Goal: Complete application form: Complete application form

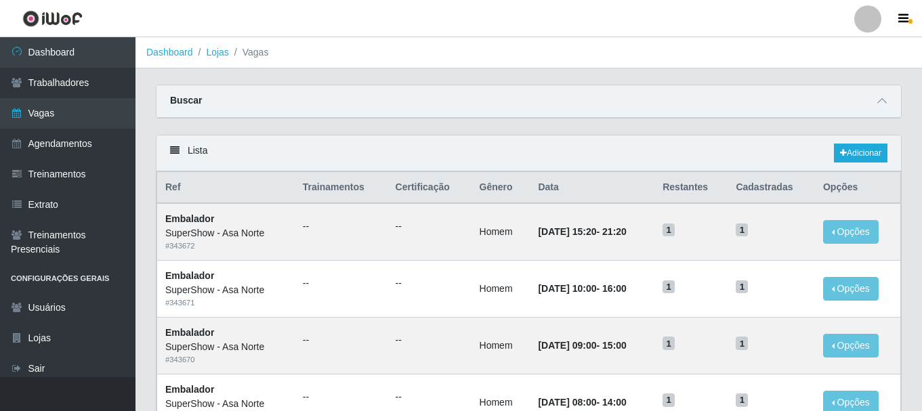
select select "1"
click at [879, 102] on icon at bounding box center [882, 100] width 9 height 9
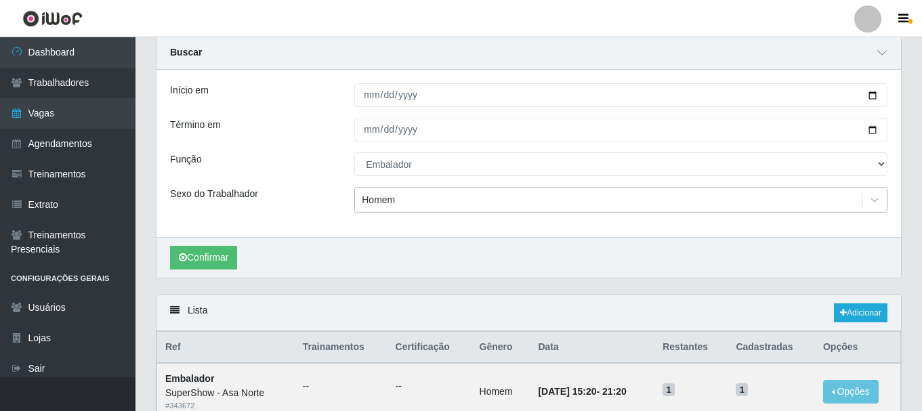
scroll to position [68, 0]
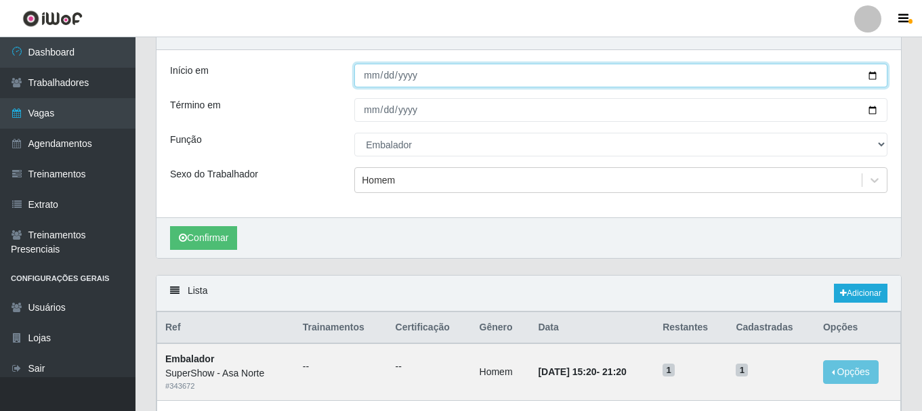
click at [872, 71] on input "[DATE]" at bounding box center [620, 76] width 533 height 24
type input "[DATE]"
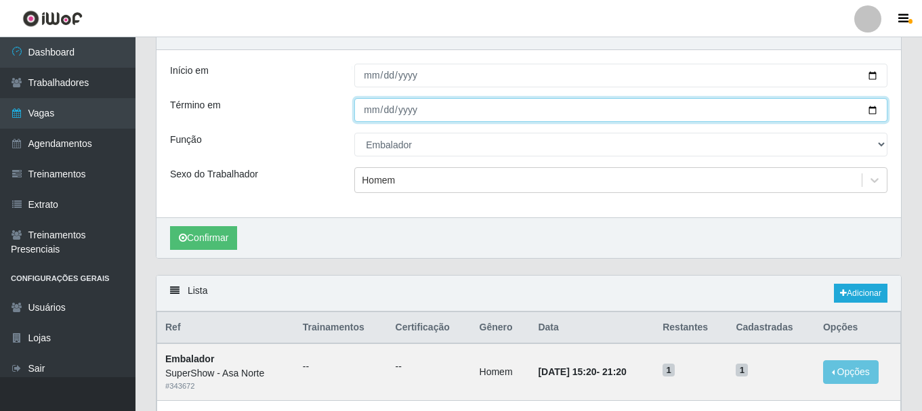
click at [872, 110] on input "[DATE]" at bounding box center [620, 110] width 533 height 24
type input "[DATE]"
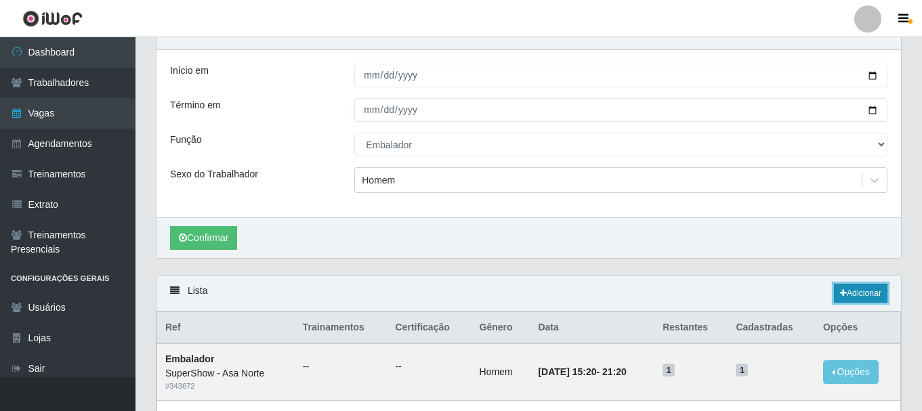
click at [851, 297] on link "Adicionar" at bounding box center [861, 293] width 54 height 19
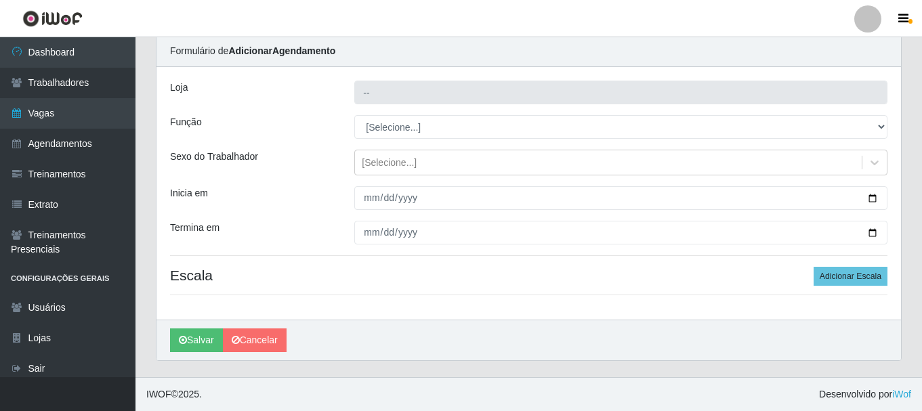
scroll to position [49, 0]
type input "SuperShow - Asa Norte"
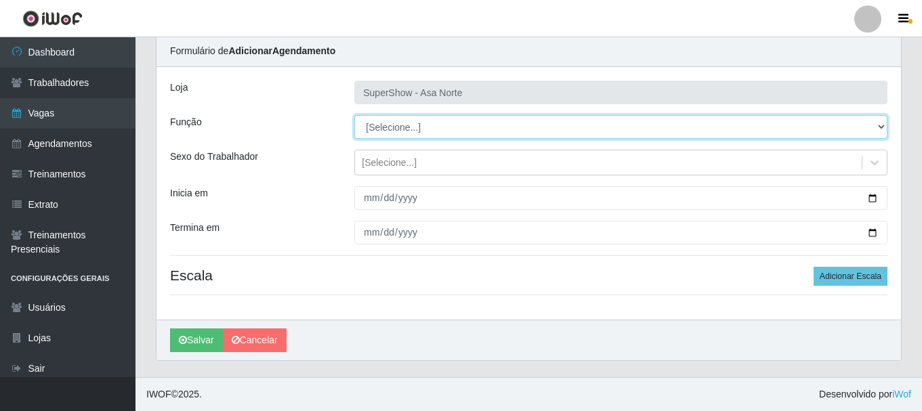
click at [881, 128] on select "[Selecione...] ASG ASG + ASG ++ Auxiliar de Depósito Auxiliar de Depósito + Aux…" at bounding box center [620, 127] width 533 height 24
select select "1"
click at [354, 115] on select "[Selecione...] ASG ASG + ASG ++ Auxiliar de Depósito Auxiliar de Depósito + Aux…" at bounding box center [620, 127] width 533 height 24
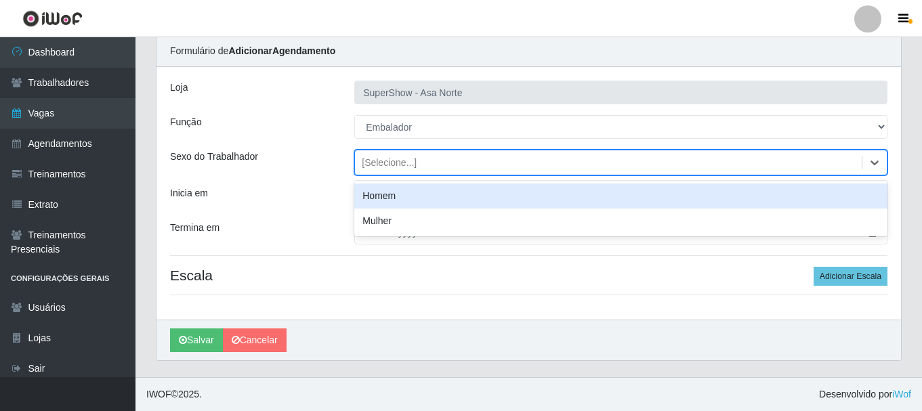
click at [436, 163] on div "[Selecione...]" at bounding box center [608, 163] width 507 height 22
click at [411, 199] on div "Homem" at bounding box center [620, 196] width 533 height 25
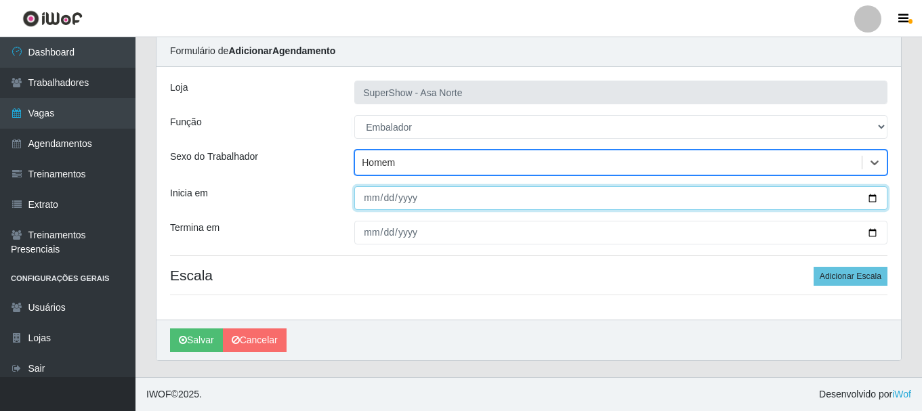
click at [368, 200] on input "Inicia em" at bounding box center [620, 198] width 533 height 24
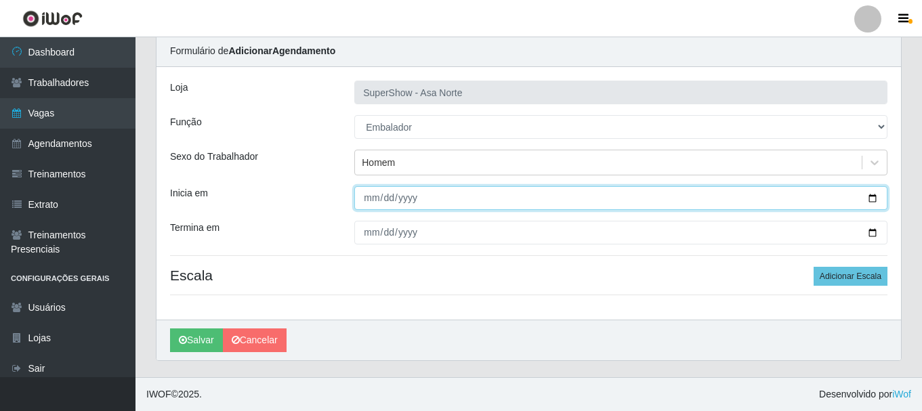
drag, startPoint x: 385, startPoint y: 203, endPoint x: 378, endPoint y: 201, distance: 7.1
click at [384, 203] on input "Inicia em" at bounding box center [620, 198] width 533 height 24
click at [373, 203] on input "Inicia em" at bounding box center [620, 198] width 533 height 24
click at [390, 201] on input "Inicia em" at bounding box center [620, 198] width 533 height 24
click at [365, 201] on input "Inicia em" at bounding box center [620, 198] width 533 height 24
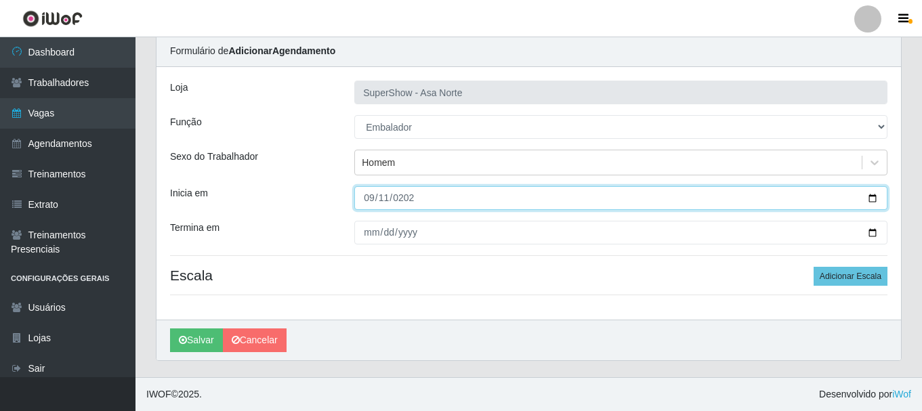
type input "[DATE]"
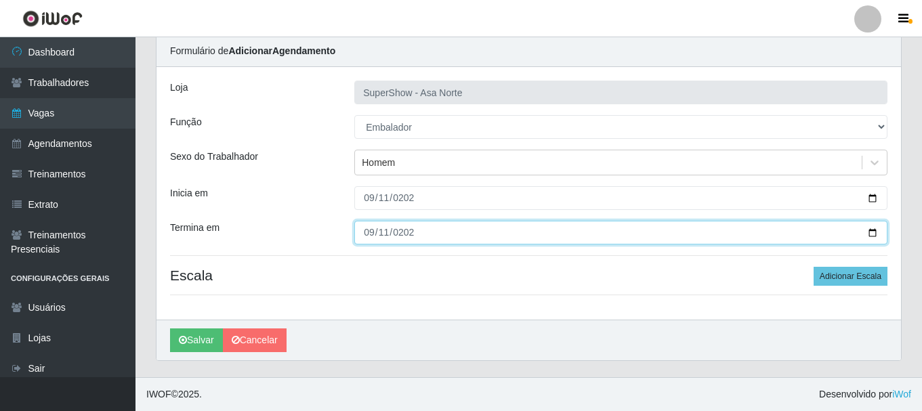
type input "[DATE]"
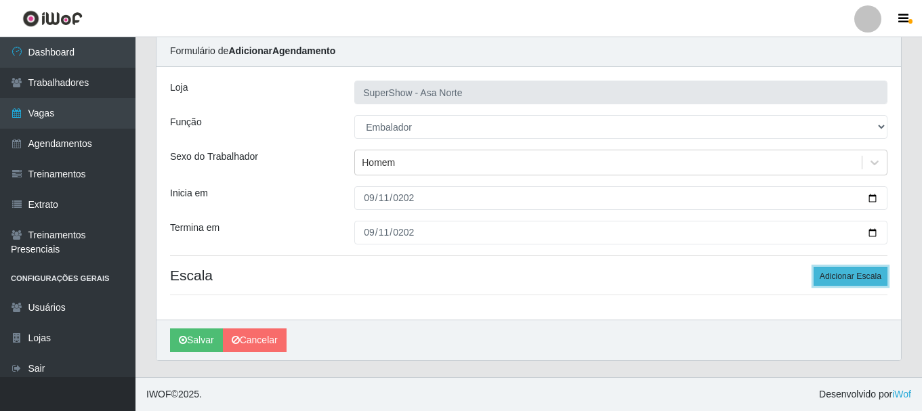
click at [872, 272] on button "Adicionar Escala" at bounding box center [851, 276] width 74 height 19
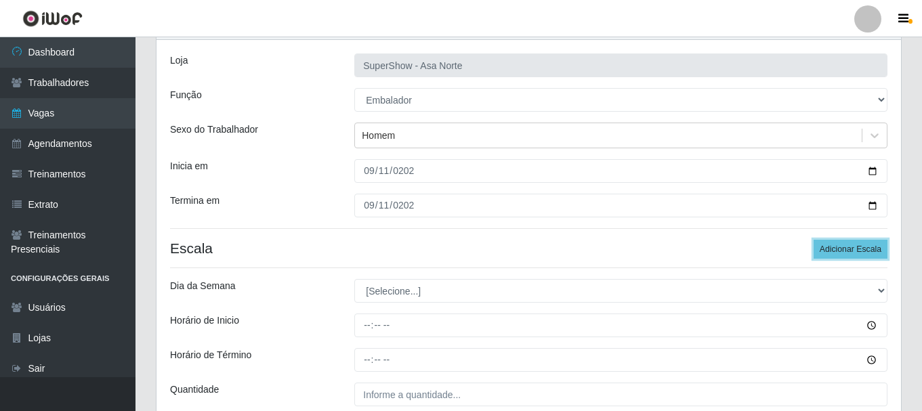
scroll to position [117, 0]
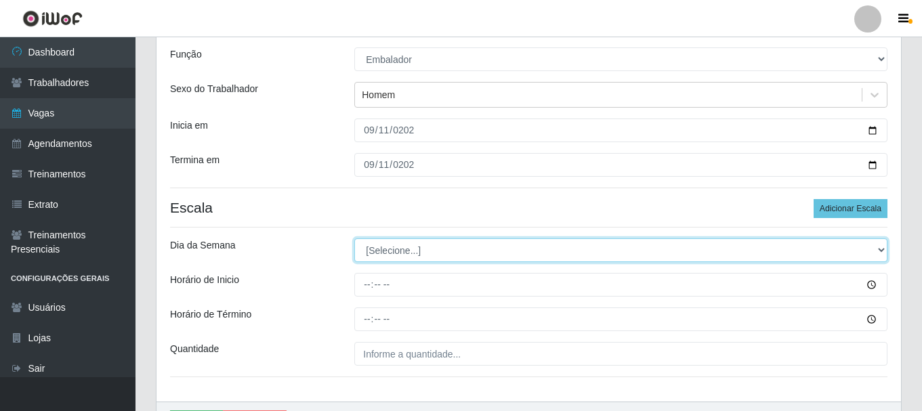
click at [453, 254] on select "[Selecione...] Segunda Terça Quarta Quinta Sexta Sábado Domingo" at bounding box center [620, 251] width 533 height 24
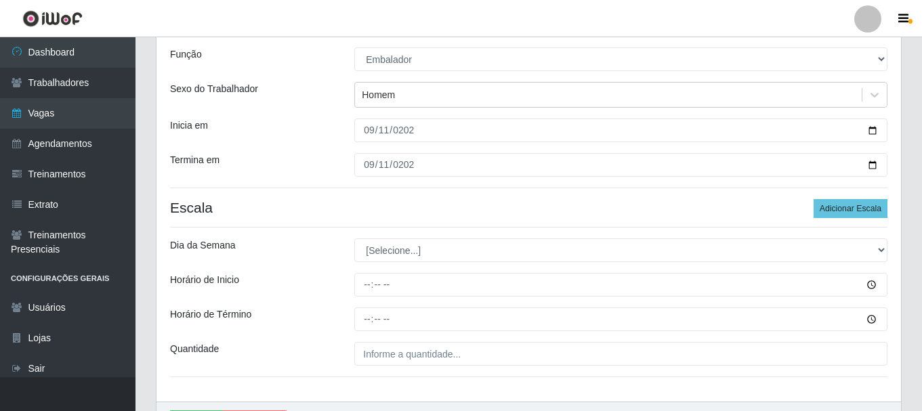
click at [411, 199] on div "Loja SuperShow - Asa Norte Função [Selecione...] ASG ASG + ASG ++ Auxiliar de D…" at bounding box center [529, 200] width 745 height 403
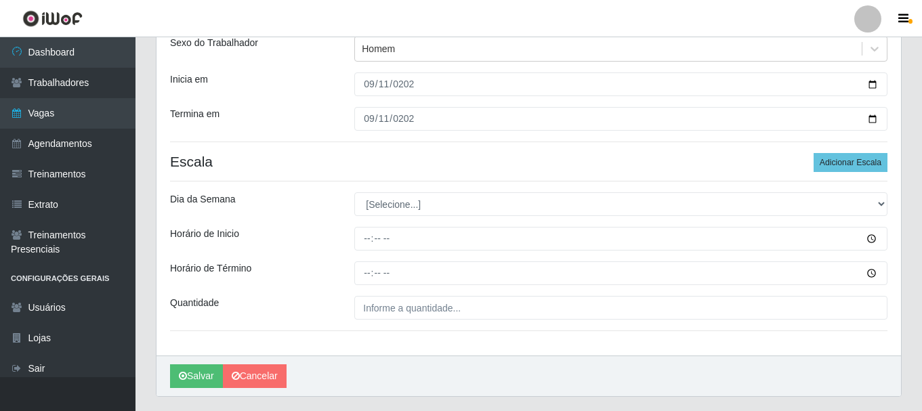
scroll to position [185, 0]
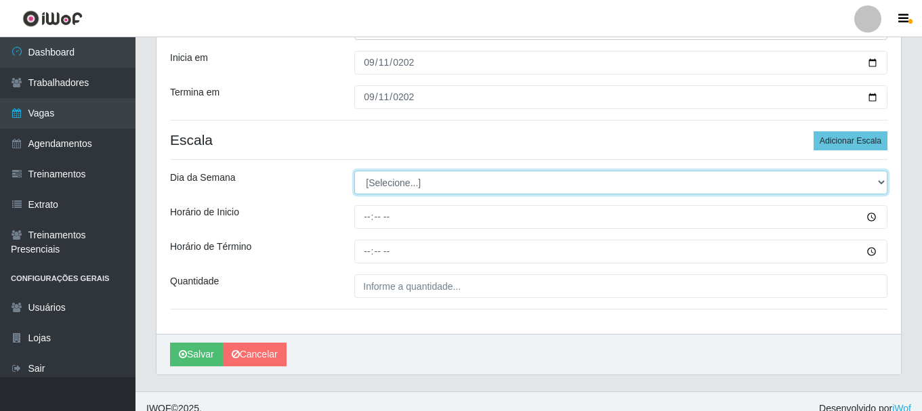
click at [417, 188] on select "[Selecione...] Segunda Terça Quarta Quinta Sexta Sábado Domingo" at bounding box center [620, 183] width 533 height 24
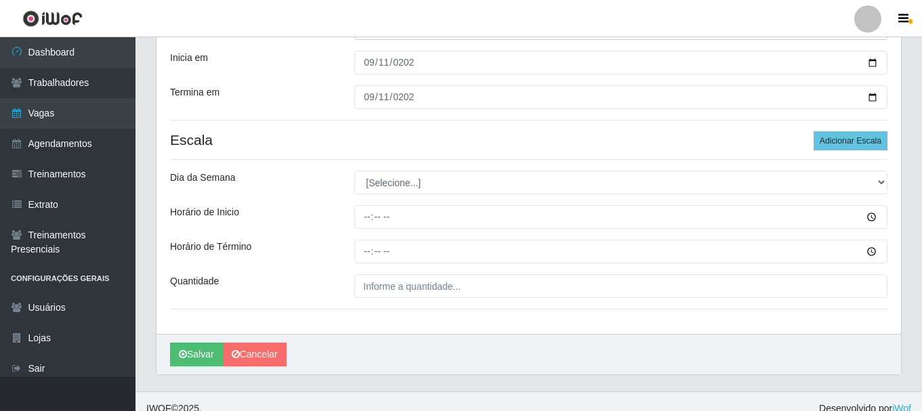
click at [396, 136] on h4 "Escala Adicionar Escala" at bounding box center [529, 139] width 718 height 17
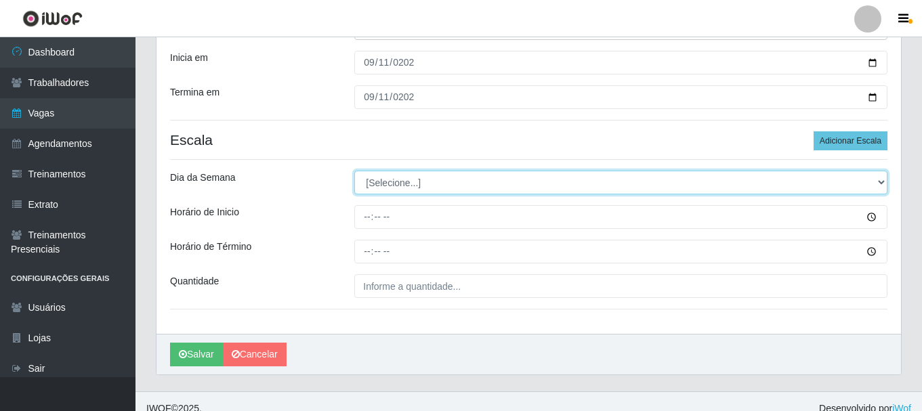
click at [409, 182] on select "[Selecione...] Segunda Terça Quarta Quinta Sexta Sábado Domingo" at bounding box center [620, 183] width 533 height 24
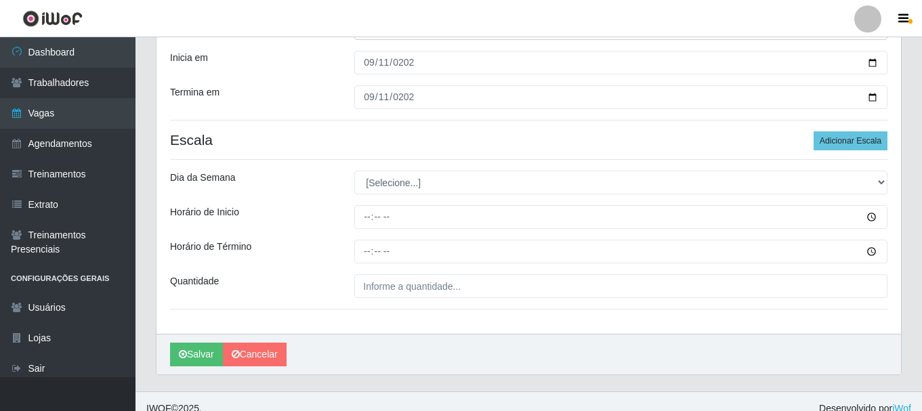
click at [385, 132] on h4 "Escala Adicionar Escala" at bounding box center [529, 139] width 718 height 17
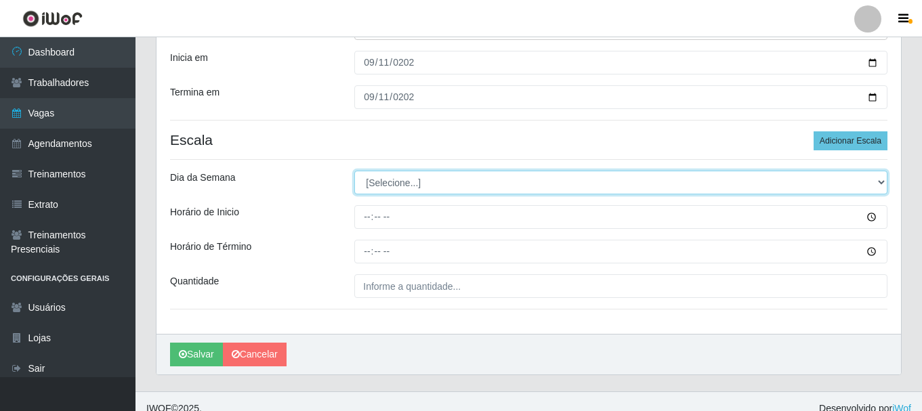
click at [413, 179] on select "[Selecione...] Segunda Terça Quarta Quinta Sexta Sábado Domingo" at bounding box center [620, 183] width 533 height 24
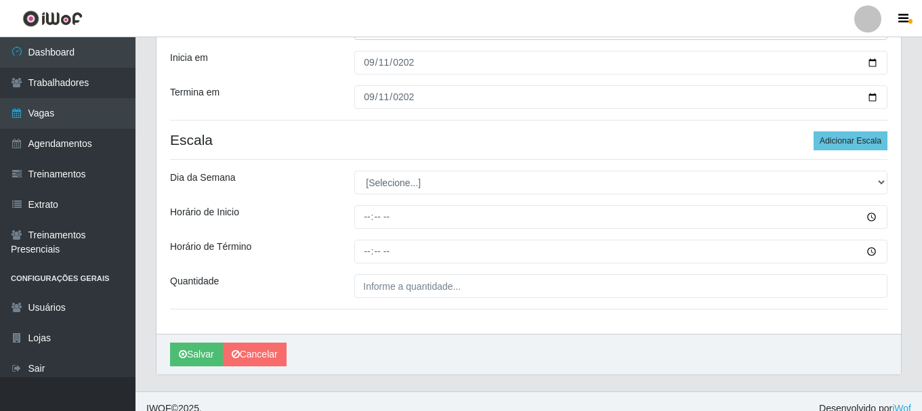
click at [458, 131] on h4 "Escala Adicionar Escala" at bounding box center [529, 139] width 718 height 17
click at [459, 130] on div "Loja SuperShow - Asa Norte Função [Selecione...] ASG ASG + ASG ++ Auxiliar de D…" at bounding box center [529, 133] width 745 height 403
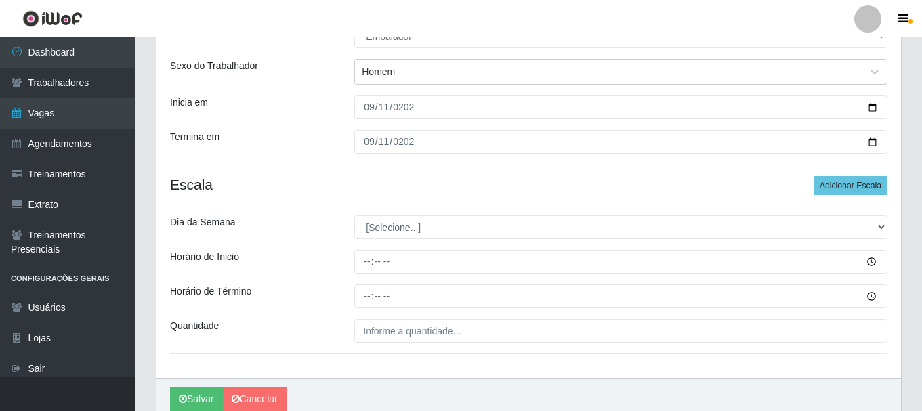
scroll to position [117, 0]
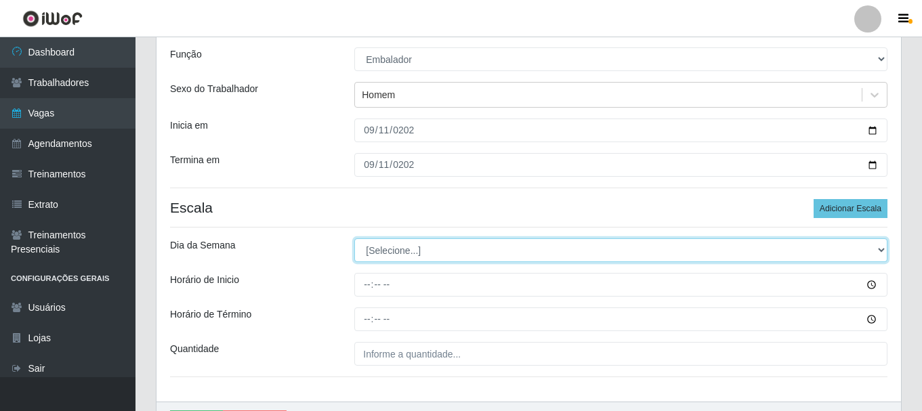
click at [383, 253] on select "[Selecione...] Segunda Terça Quarta Quinta Sexta Sábado Domingo" at bounding box center [620, 251] width 533 height 24
click at [354, 239] on select "[Selecione...] Segunda Terça Quarta Quinta Sexta Sábado Domingo" at bounding box center [620, 251] width 533 height 24
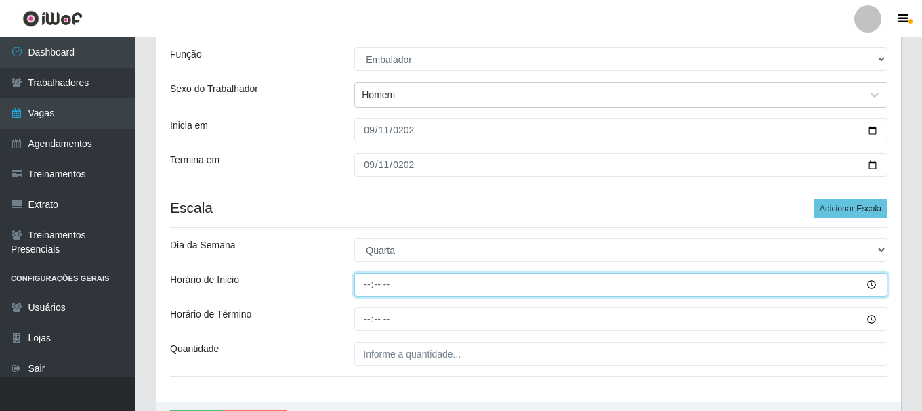
click at [375, 283] on input "Horário de Inicio" at bounding box center [620, 285] width 533 height 24
click at [367, 286] on input "Horário de Inicio" at bounding box center [620, 285] width 533 height 24
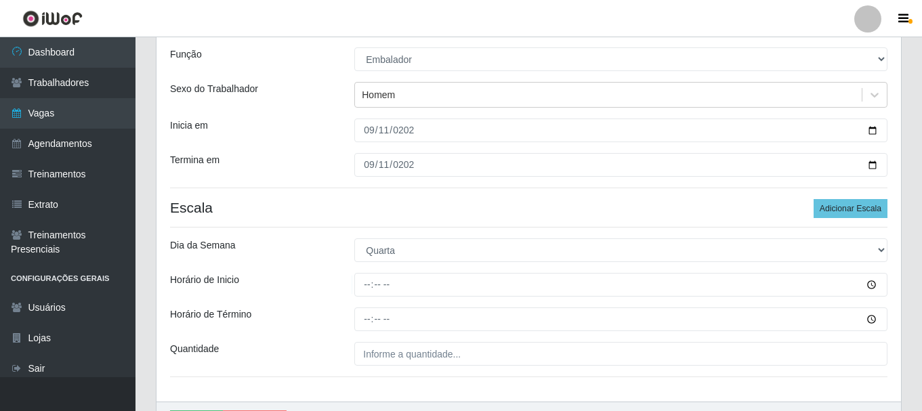
click at [392, 195] on div "Loja SuperShow - Asa Norte Função [Selecione...] ASG ASG + ASG ++ Auxiliar de D…" at bounding box center [529, 200] width 745 height 403
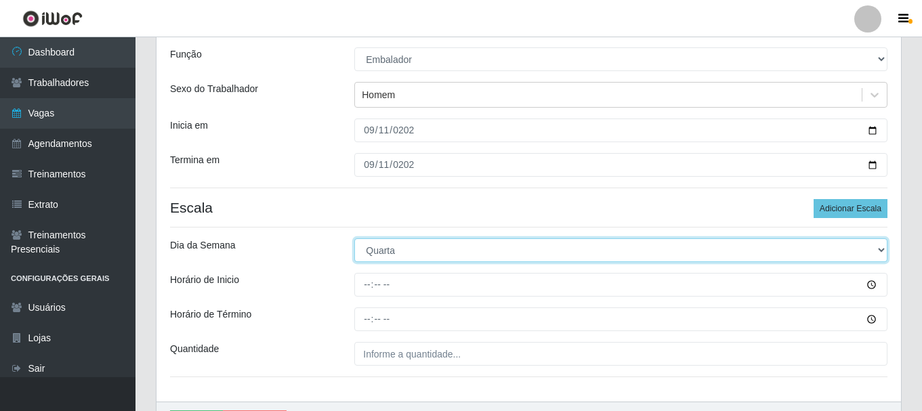
click at [398, 251] on select "[Selecione...] Segunda Terça Quarta Quinta Sexta Sábado Domingo" at bounding box center [620, 251] width 533 height 24
select select "4"
click at [354, 239] on select "[Selecione...] Segunda Terça Quarta Quinta Sexta Sábado Domingo" at bounding box center [620, 251] width 533 height 24
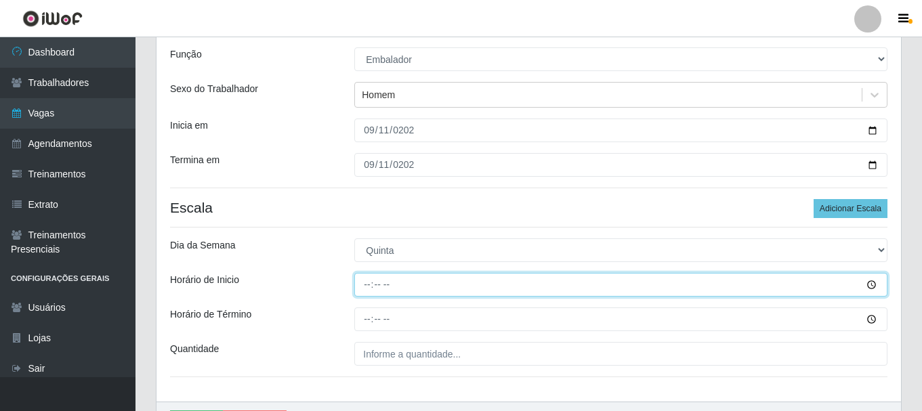
click at [363, 285] on input "Horário de Inicio" at bounding box center [620, 285] width 533 height 24
click at [378, 285] on input "Horário de Inicio" at bounding box center [620, 285] width 533 height 24
click at [369, 289] on input "Horário de Inicio" at bounding box center [620, 285] width 533 height 24
click at [373, 282] on input "Horário de Inicio" at bounding box center [620, 285] width 533 height 24
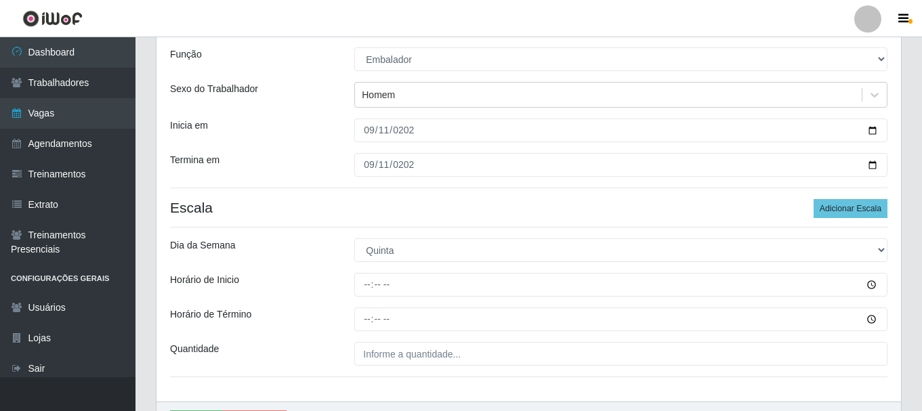
drag, startPoint x: 325, startPoint y: 279, endPoint x: 356, endPoint y: 274, distance: 31.5
click at [328, 276] on div "Horário de Inicio" at bounding box center [252, 285] width 184 height 24
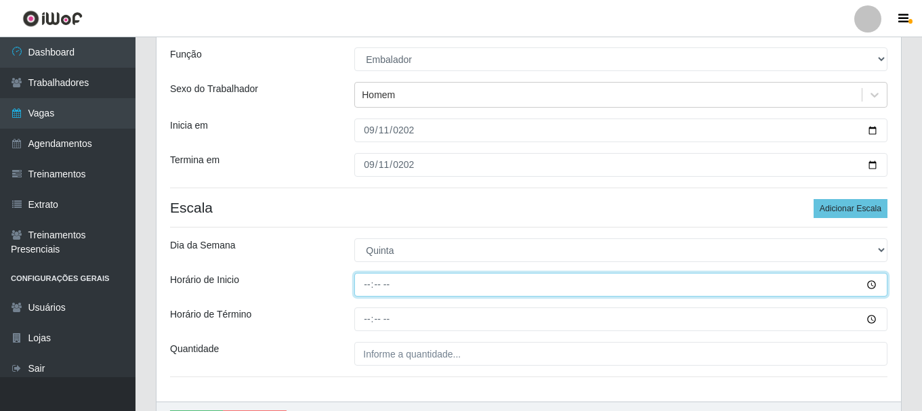
click at [372, 287] on input "Horário de Inicio" at bounding box center [620, 285] width 533 height 24
type input "08:00"
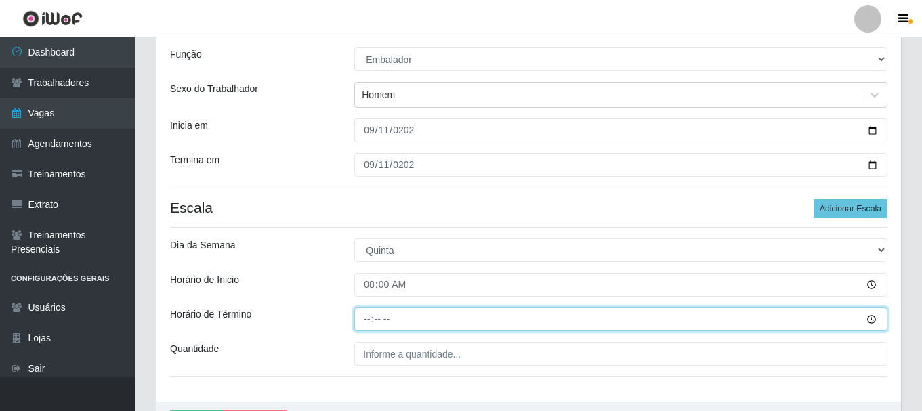
type input "14:00"
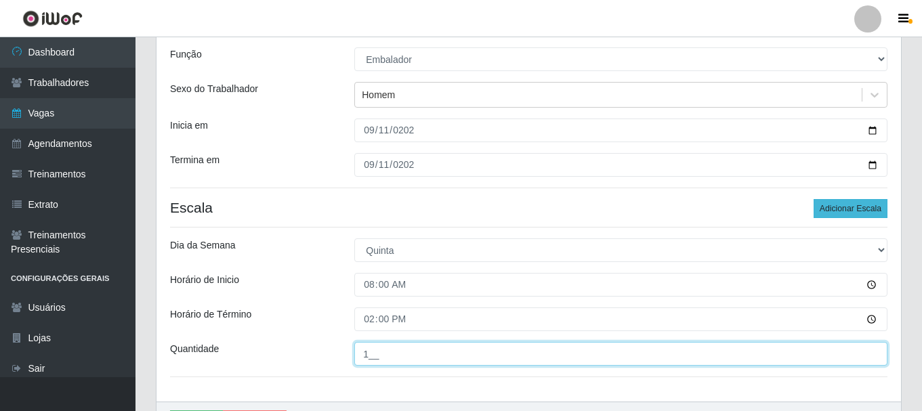
type input "1__"
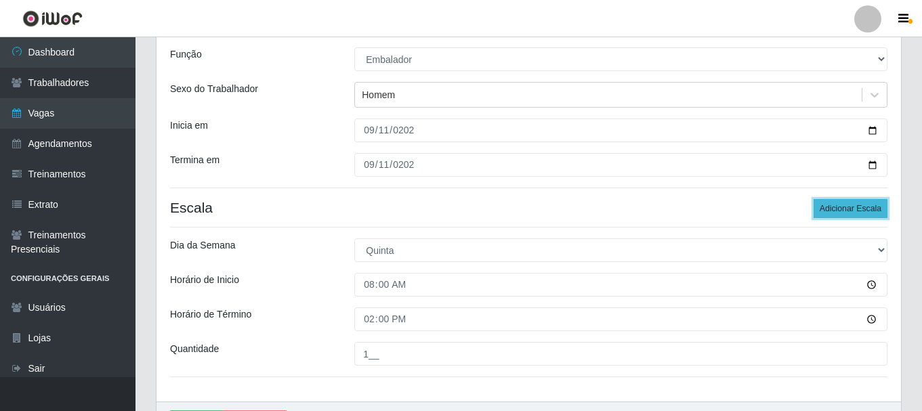
click at [853, 207] on button "Adicionar Escala" at bounding box center [851, 208] width 74 height 19
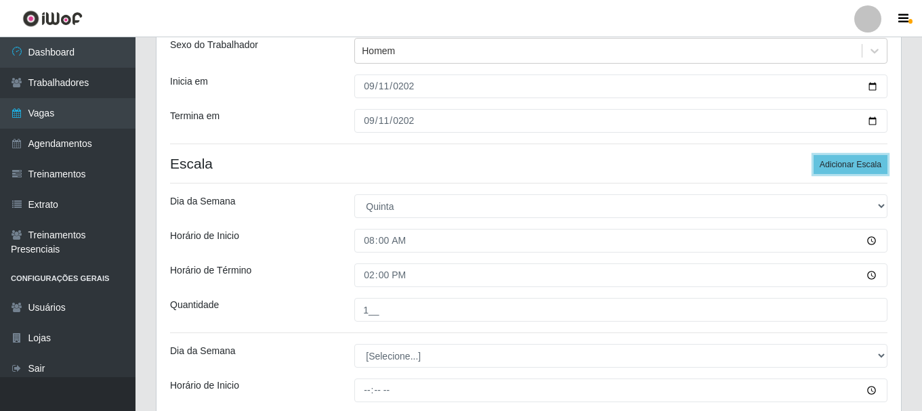
scroll to position [185, 0]
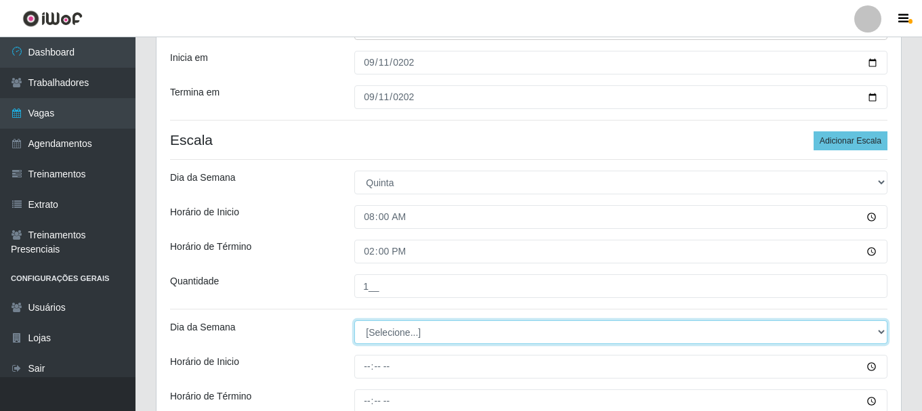
click at [425, 328] on select "[Selecione...] Segunda Terça Quarta Quinta Sexta Sábado Domingo" at bounding box center [620, 333] width 533 height 24
select select "4"
click at [354, 321] on select "[Selecione...] Segunda Terça Quarta Quinta Sexta Sábado Domingo" at bounding box center [620, 333] width 533 height 24
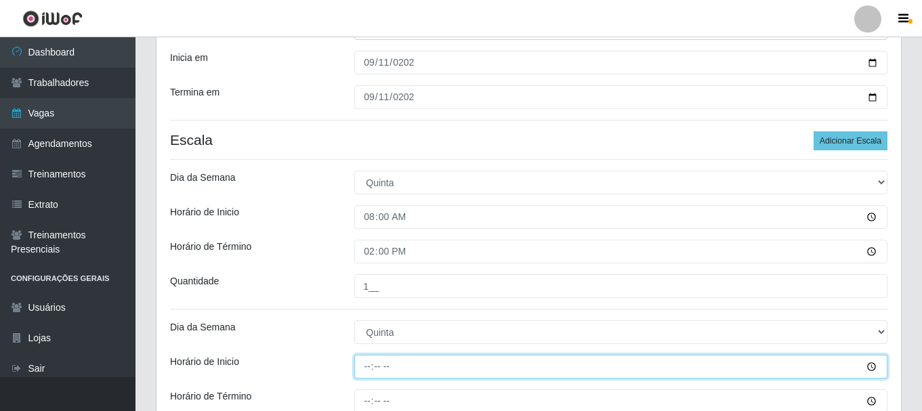
click at [363, 367] on input "Horário de Inicio" at bounding box center [620, 367] width 533 height 24
type input "09:00"
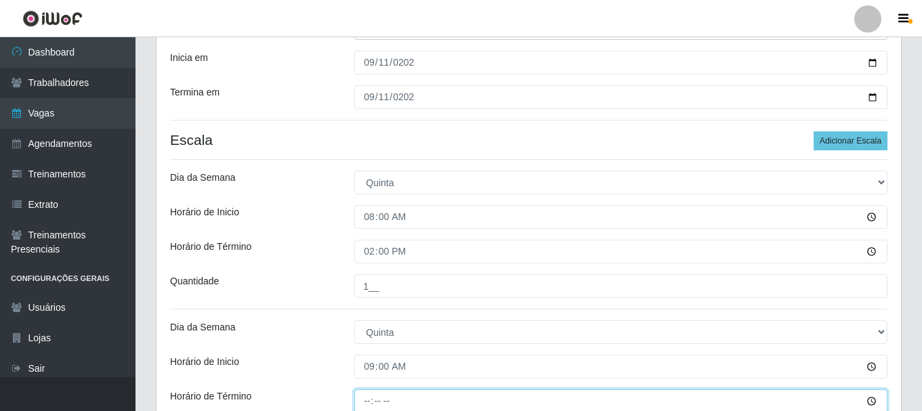
scroll to position [187, 0]
type input "15:00"
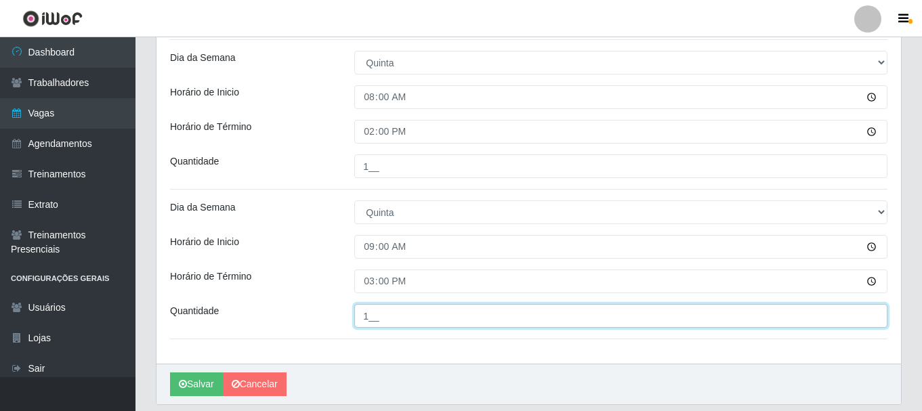
scroll to position [281, 0]
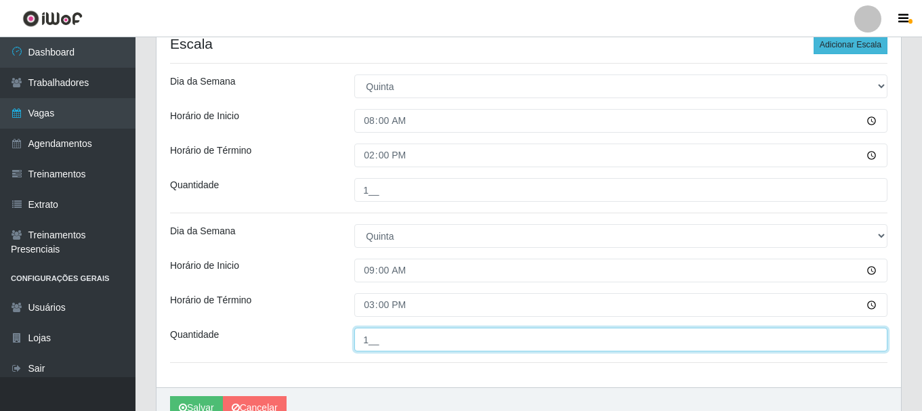
type input "1__"
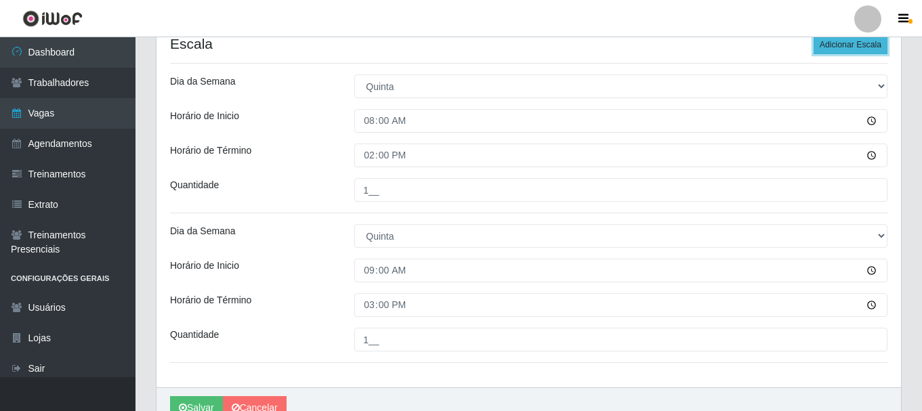
click at [843, 52] on button "Adicionar Escala" at bounding box center [851, 44] width 74 height 19
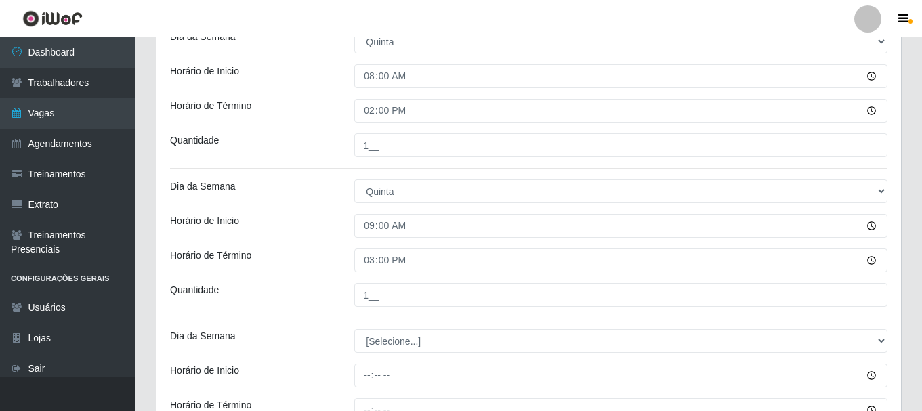
scroll to position [349, 0]
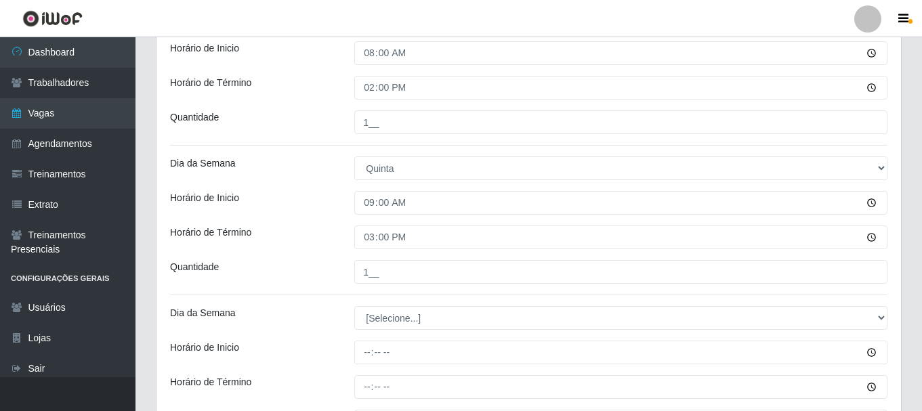
click at [450, 306] on div "Loja SuperShow - Asa Norte Função [Selecione...] ASG ASG + ASG ++ Auxiliar de D…" at bounding box center [529, 119] width 745 height 702
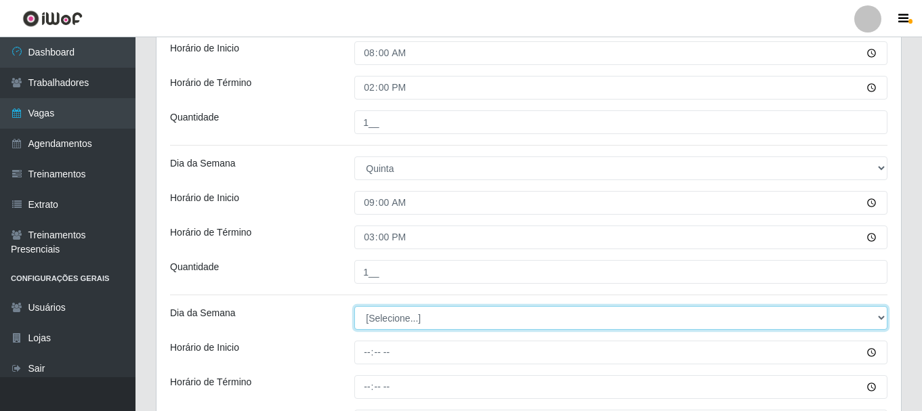
click at [453, 317] on select "[Selecione...] Segunda Terça Quarta Quinta Sexta Sábado Domingo" at bounding box center [620, 318] width 533 height 24
select select "4"
click at [354, 306] on select "[Selecione...] Segunda Terça Quarta Quinta Sexta Sábado Domingo" at bounding box center [620, 318] width 533 height 24
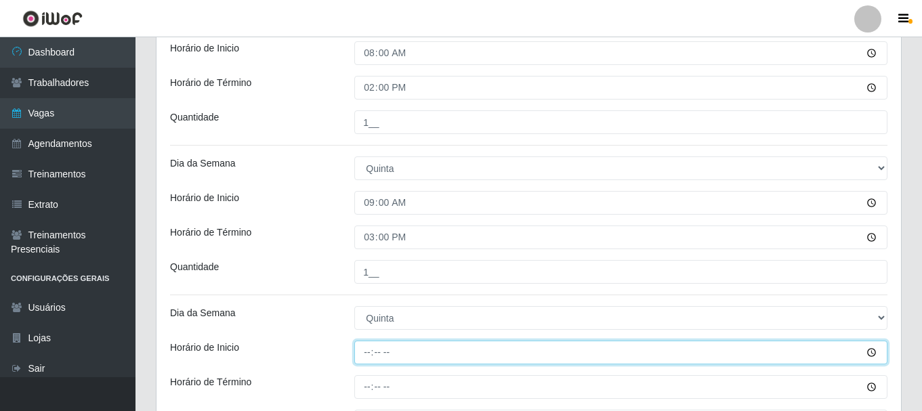
click at [368, 354] on input "Horário de Inicio" at bounding box center [620, 353] width 533 height 24
type input "09:30"
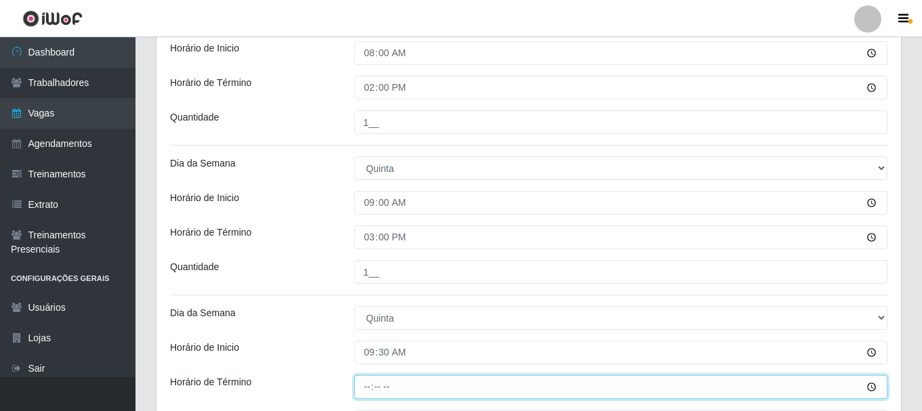
scroll to position [417, 0]
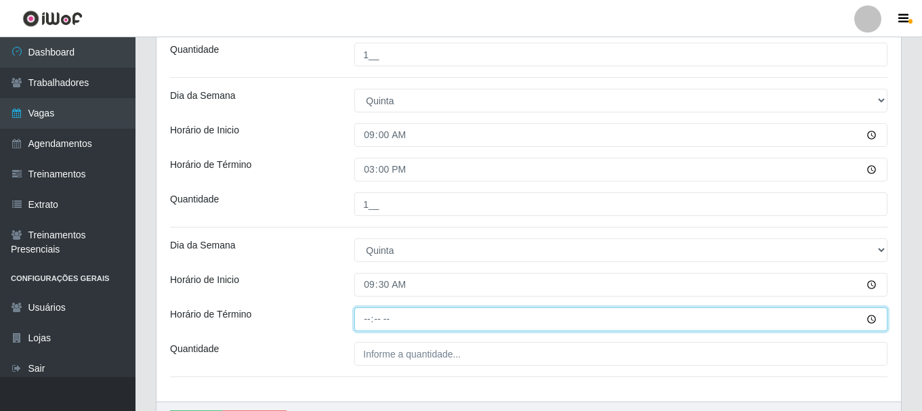
click at [380, 323] on input "Horário de Término" at bounding box center [620, 320] width 533 height 24
click at [370, 319] on input "Horário de Término" at bounding box center [620, 320] width 533 height 24
click at [382, 321] on input "Horário de Término" at bounding box center [620, 320] width 533 height 24
click at [369, 323] on input "Horário de Término" at bounding box center [620, 320] width 533 height 24
click at [378, 322] on input "Horário de Término" at bounding box center [620, 320] width 533 height 24
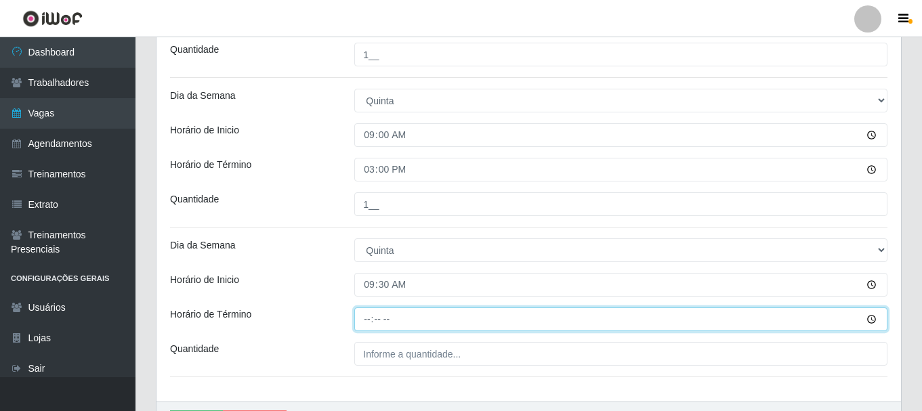
click at [363, 323] on input "Horário de Término" at bounding box center [620, 320] width 533 height 24
click at [378, 323] on input "Horário de Término" at bounding box center [620, 320] width 533 height 24
click at [365, 319] on input "Horário de Término" at bounding box center [620, 320] width 533 height 24
